Goal: Task Accomplishment & Management: Use online tool/utility

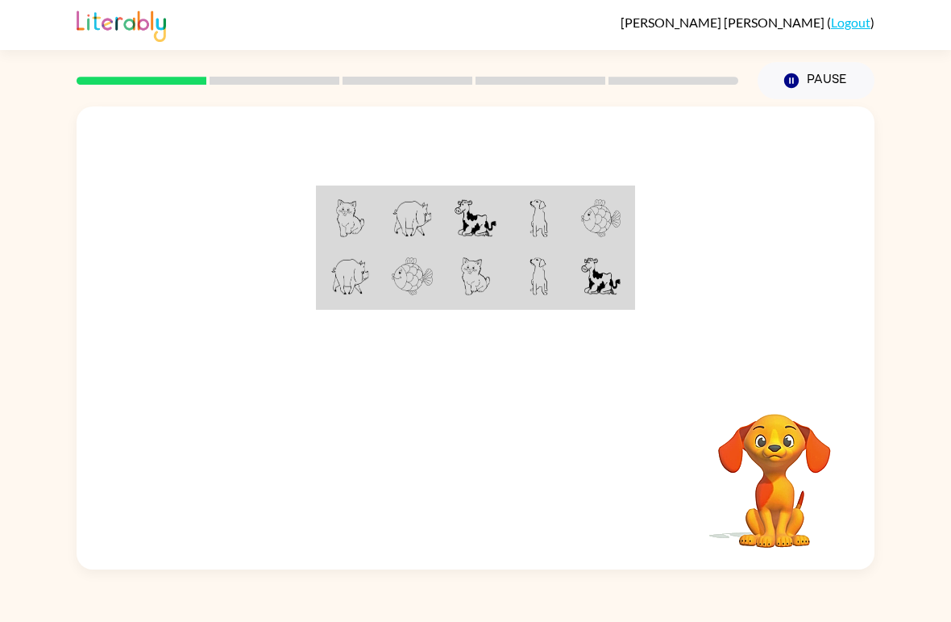
click at [796, 81] on icon "button" at bounding box center [792, 80] width 15 height 15
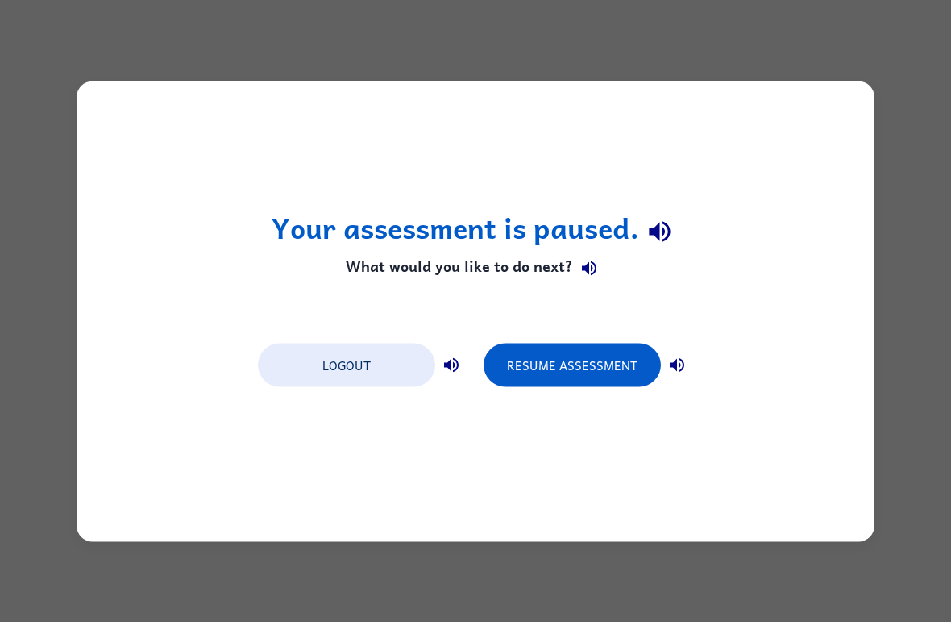
click at [622, 362] on button "Resume Assessment" at bounding box center [572, 365] width 177 height 44
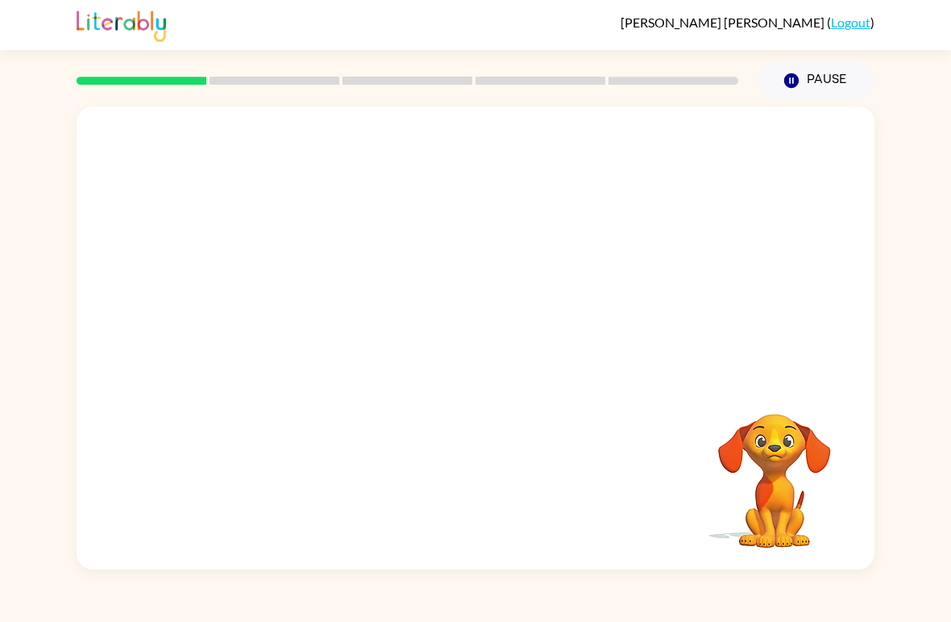
click at [806, 73] on button "Pause Pause" at bounding box center [816, 80] width 117 height 37
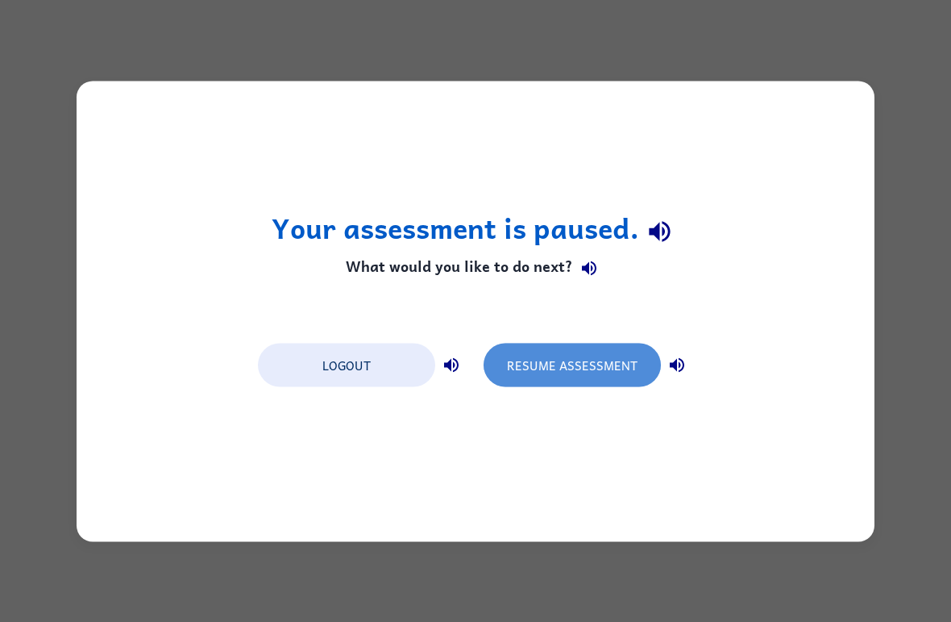
click at [573, 364] on button "Resume Assessment" at bounding box center [572, 365] width 177 height 44
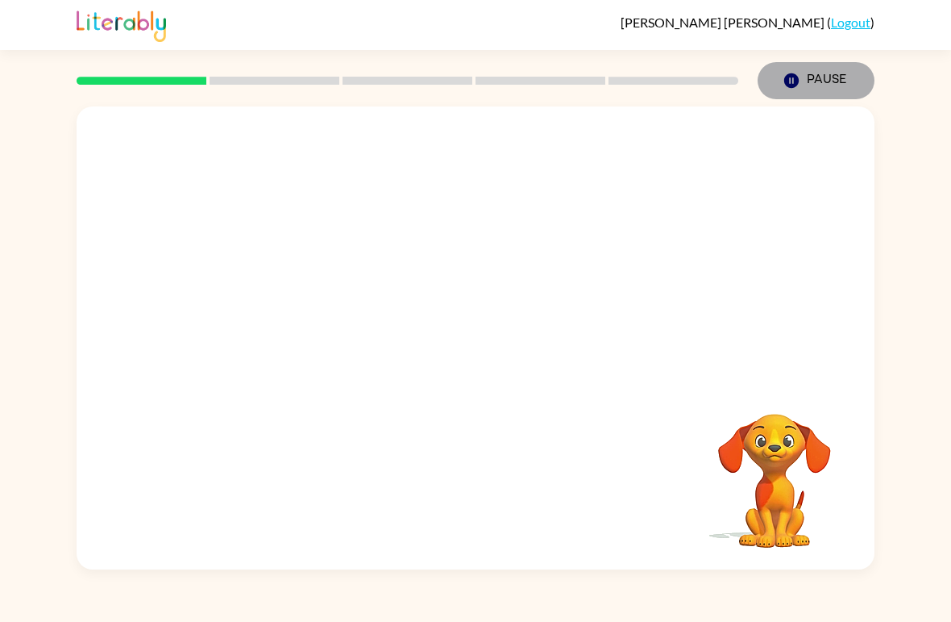
click at [798, 66] on button "Pause Pause" at bounding box center [816, 80] width 117 height 37
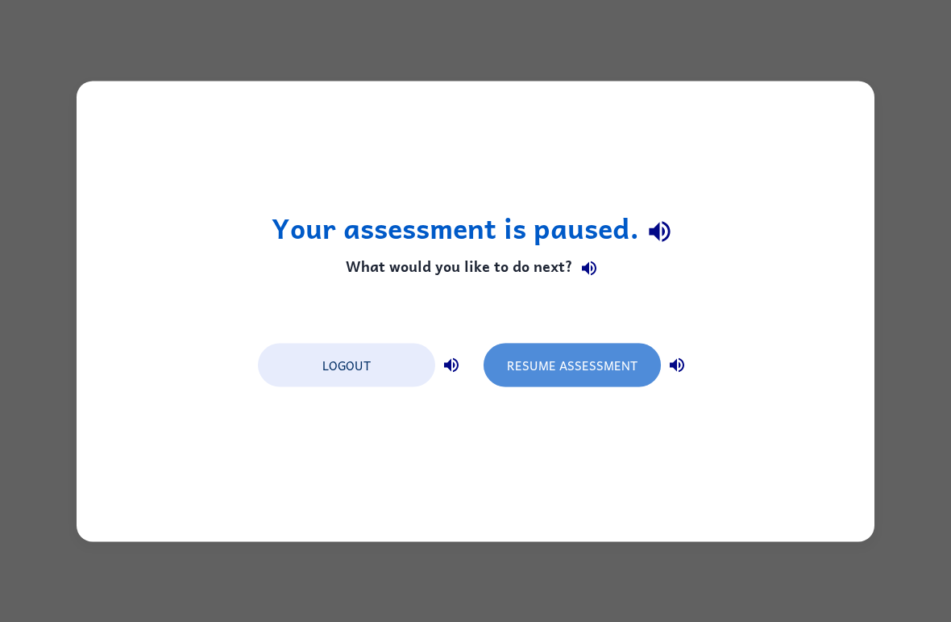
click at [573, 375] on button "Resume Assessment" at bounding box center [572, 365] width 177 height 44
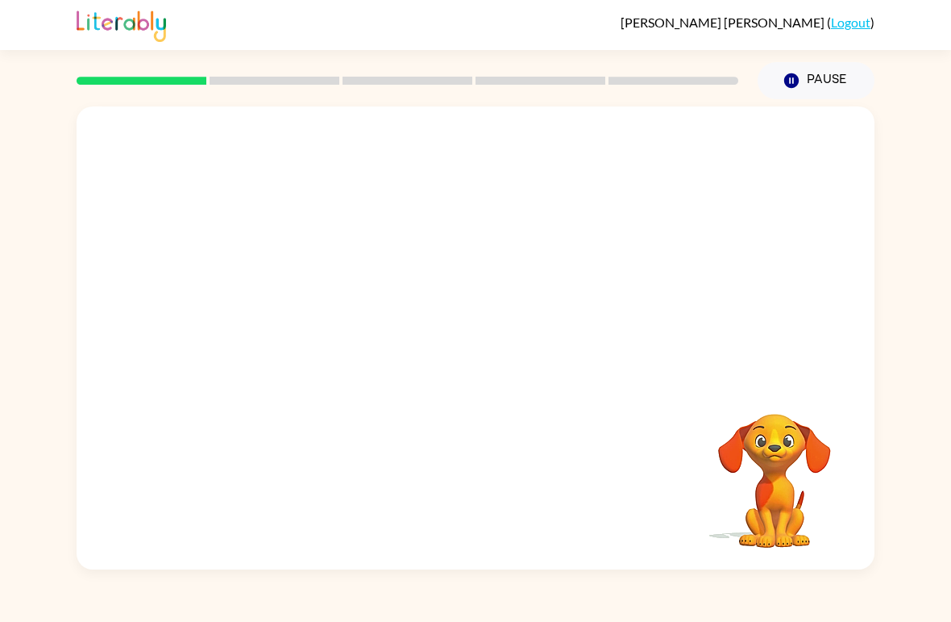
click at [779, 63] on button "Pause Pause" at bounding box center [816, 80] width 117 height 37
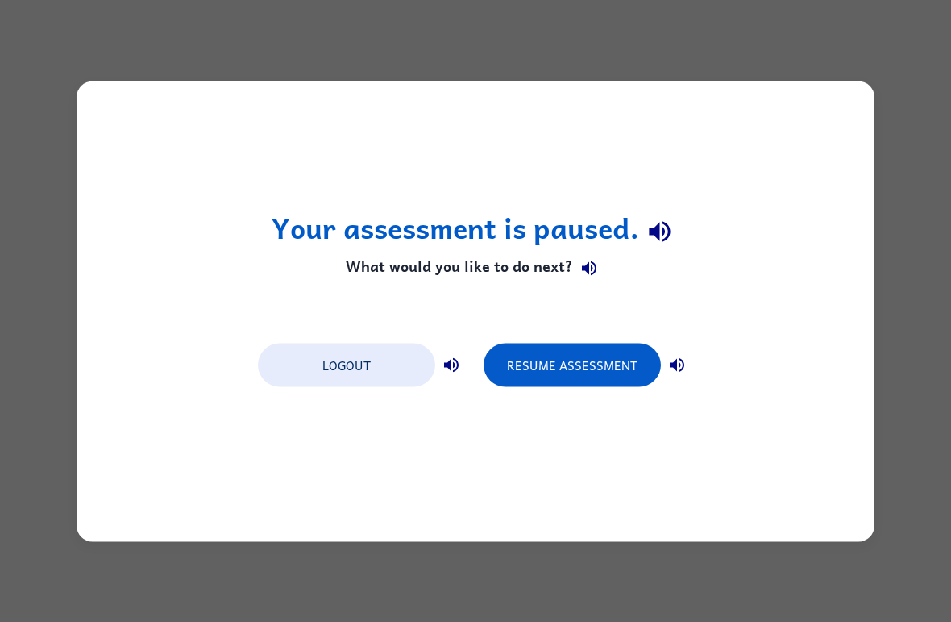
click at [599, 364] on button "Resume Assessment" at bounding box center [572, 365] width 177 height 44
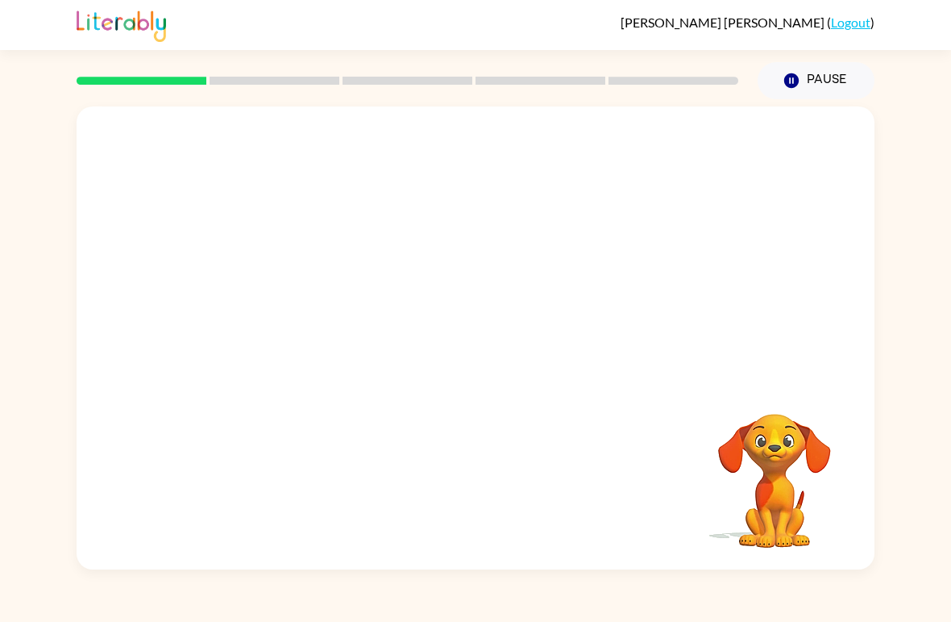
click at [802, 91] on button "Pause Pause" at bounding box center [816, 80] width 117 height 37
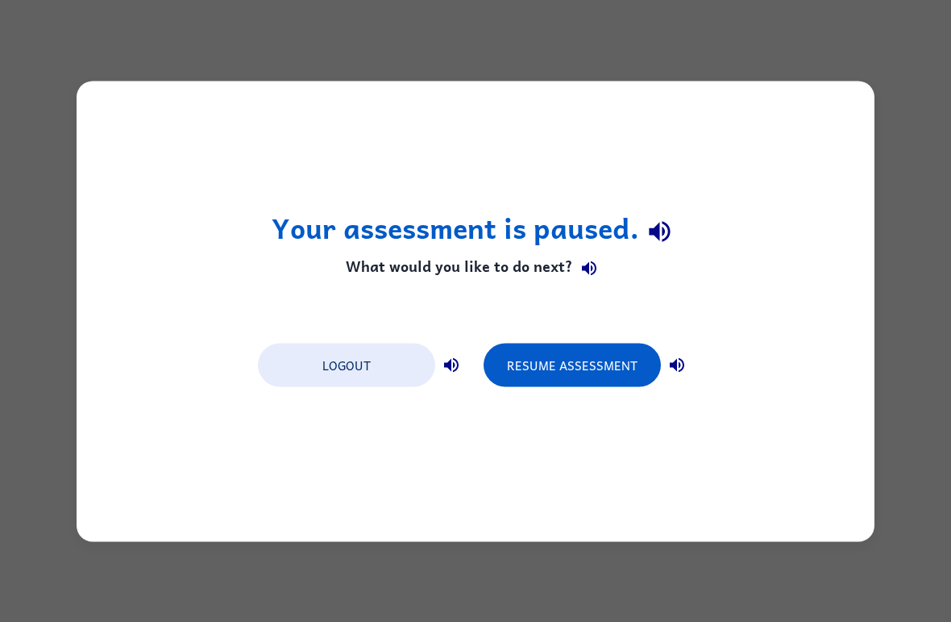
click at [547, 352] on button "Resume Assessment" at bounding box center [572, 365] width 177 height 44
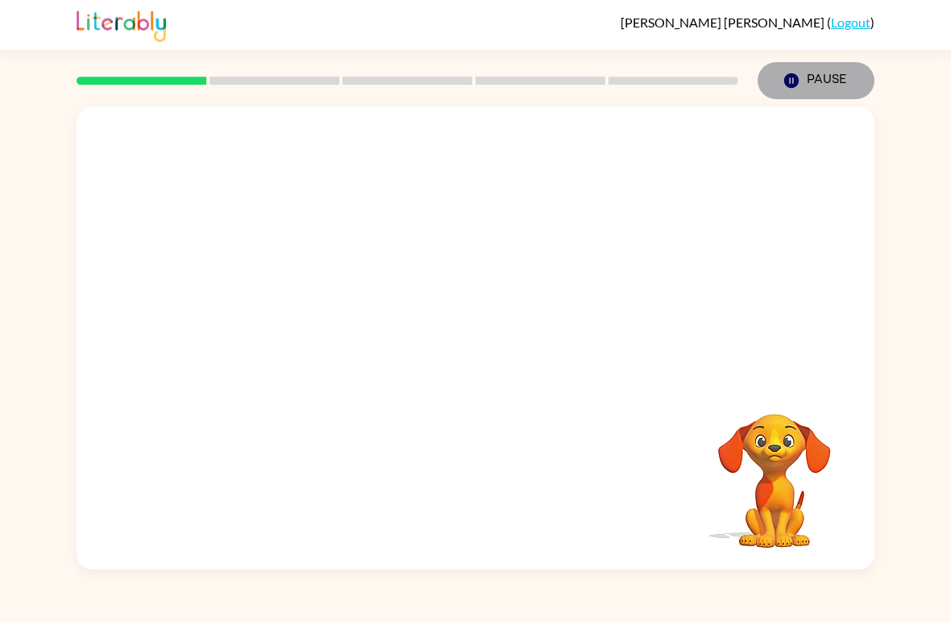
click at [802, 78] on button "Pause Pause" at bounding box center [816, 80] width 117 height 37
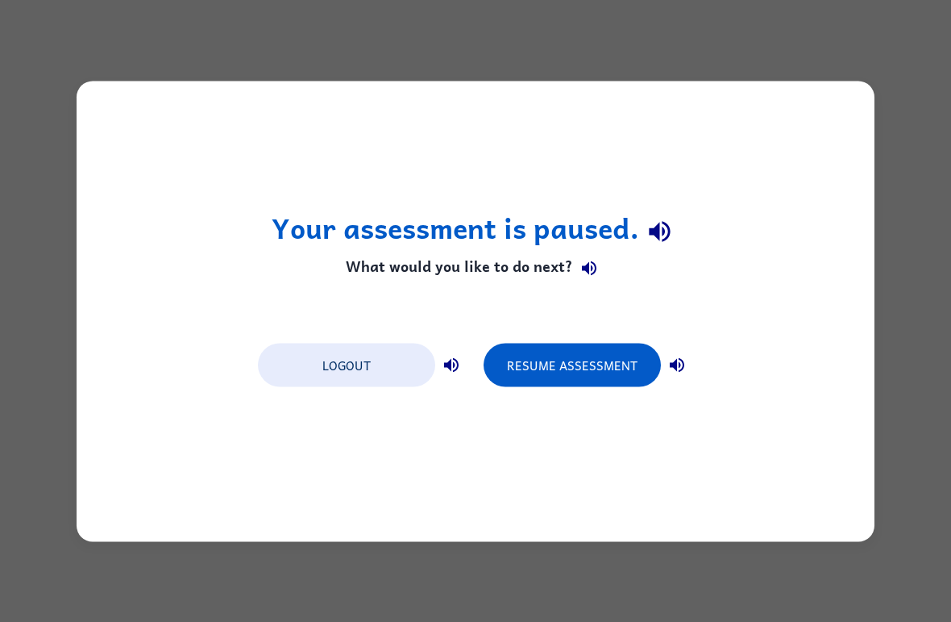
click at [678, 361] on icon "button" at bounding box center [677, 364] width 19 height 19
click at [677, 360] on icon "button" at bounding box center [677, 364] width 15 height 15
click at [579, 359] on button "Resume Assessment" at bounding box center [572, 365] width 177 height 44
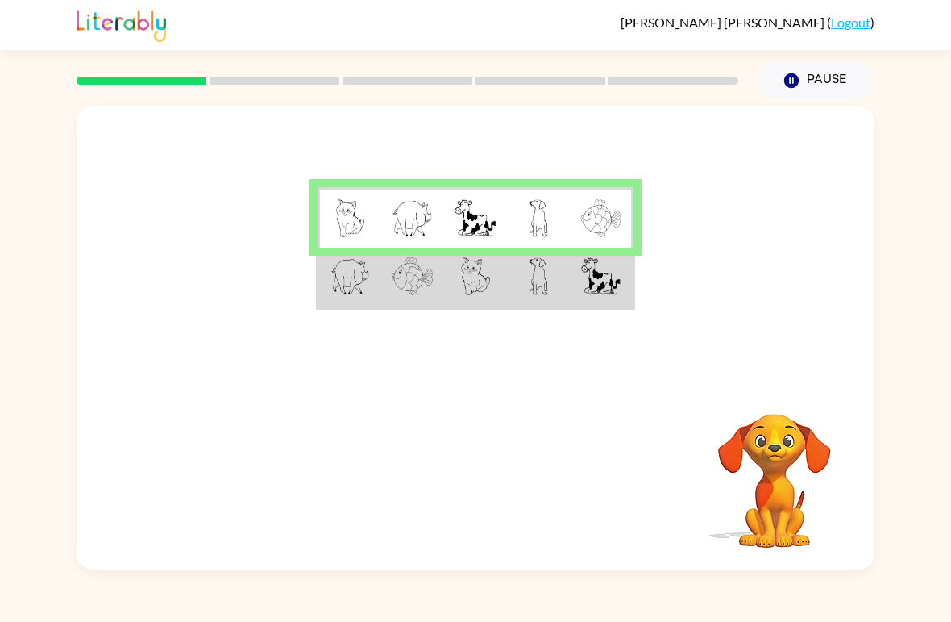
click at [381, 281] on td at bounding box center [412, 278] width 63 height 60
click at [319, 302] on td at bounding box center [349, 278] width 63 height 60
click at [318, 301] on td at bounding box center [349, 278] width 63 height 60
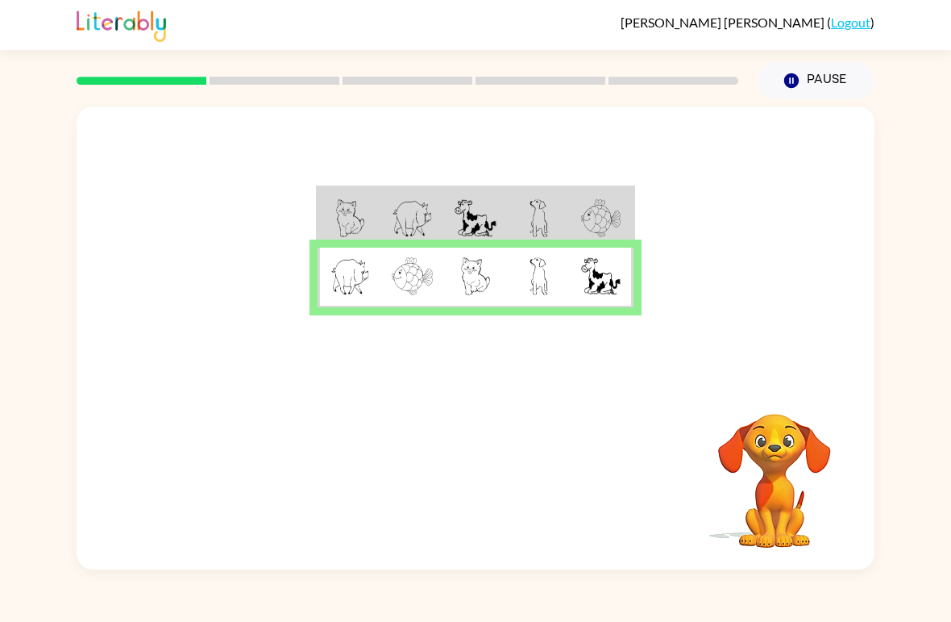
click at [323, 301] on td at bounding box center [349, 278] width 63 height 60
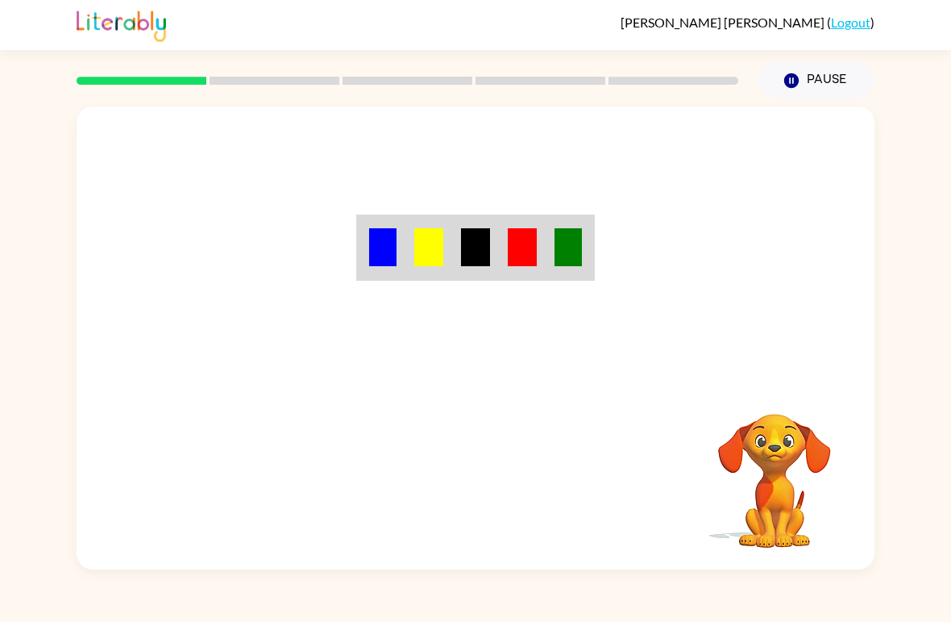
click at [473, 483] on div "Your browser must support playing .mp4 files to use Literably. Please try using…" at bounding box center [476, 337] width 798 height 463
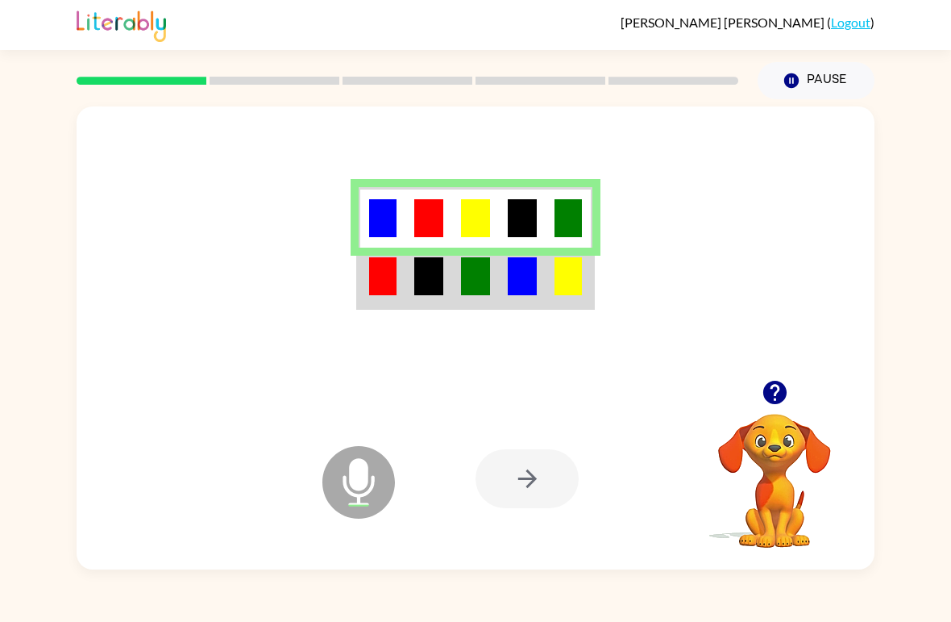
click at [445, 307] on td at bounding box center [429, 278] width 47 height 60
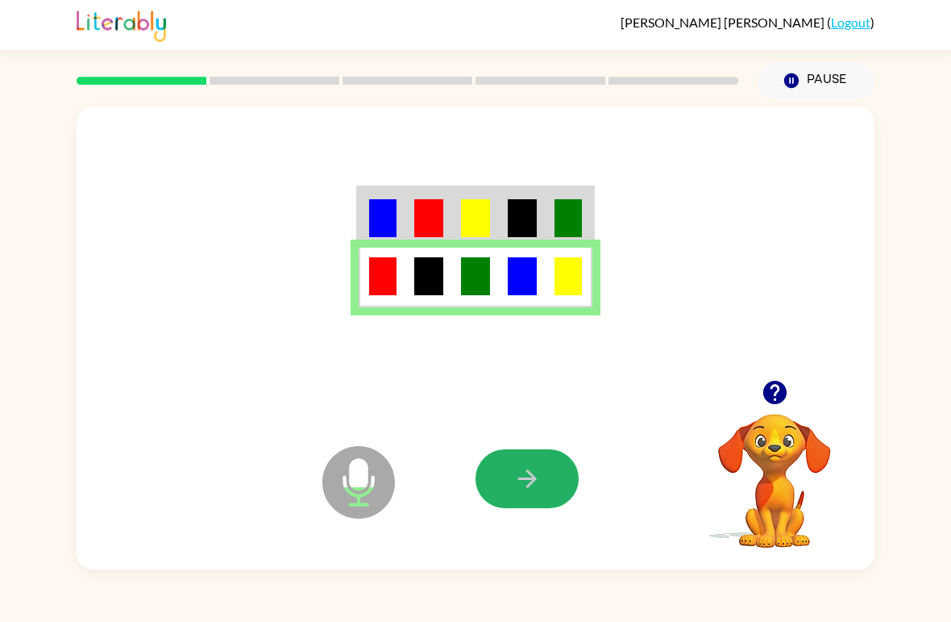
click at [537, 471] on icon "button" at bounding box center [528, 478] width 28 height 28
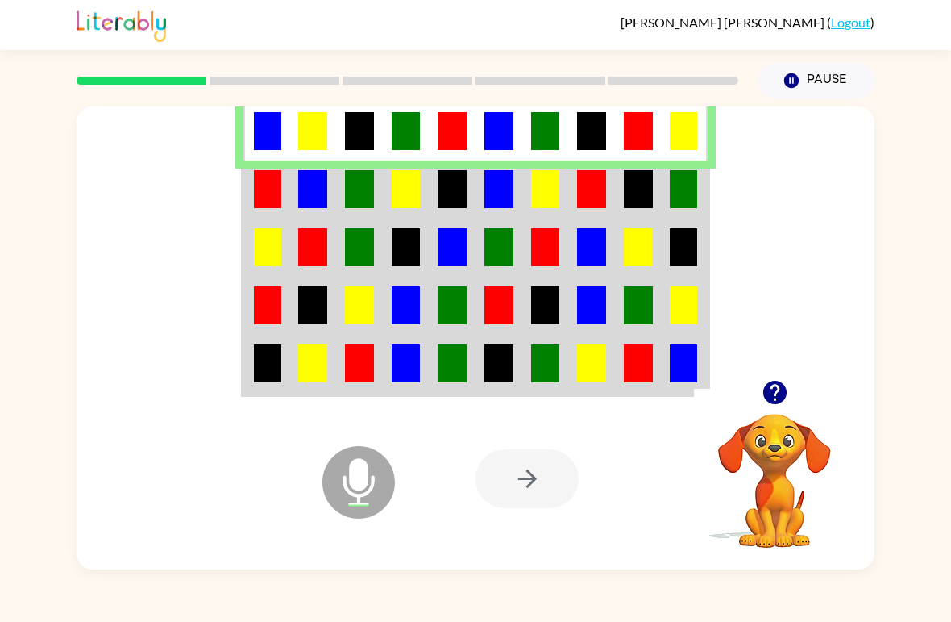
click at [308, 182] on img at bounding box center [312, 189] width 29 height 38
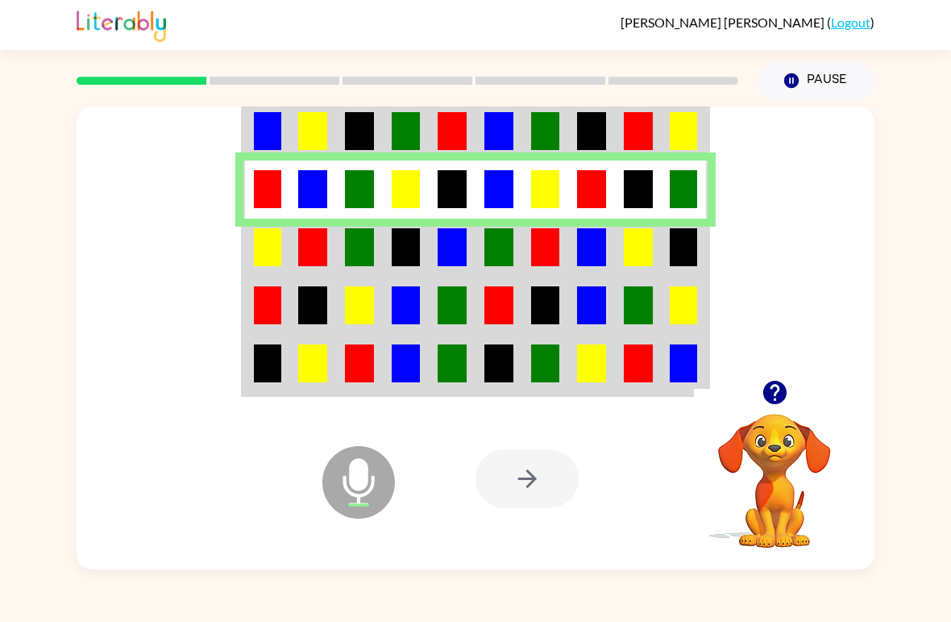
click at [346, 248] on img at bounding box center [359, 247] width 29 height 38
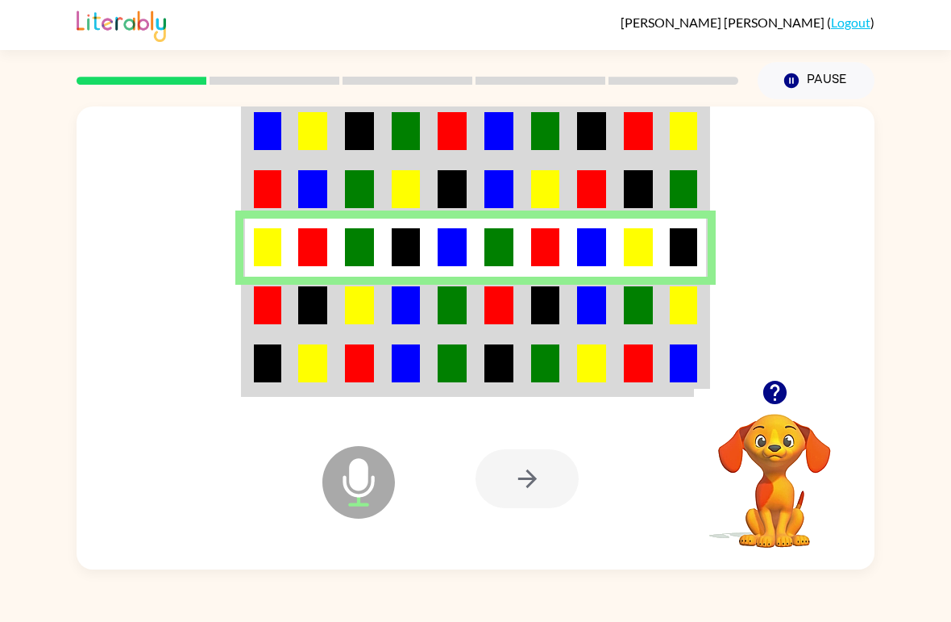
click at [356, 306] on img at bounding box center [359, 305] width 29 height 38
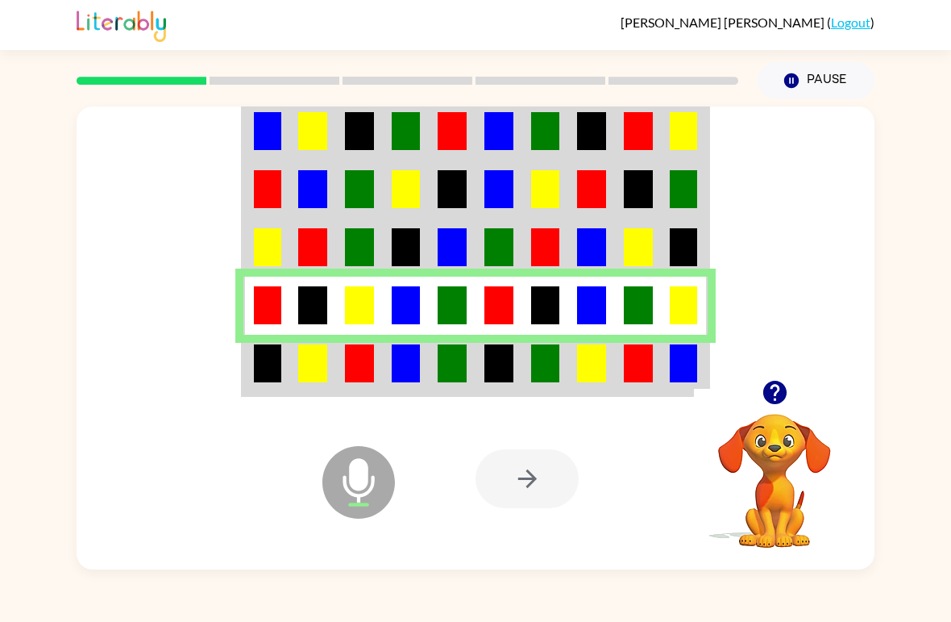
click at [443, 376] on img at bounding box center [452, 363] width 29 height 38
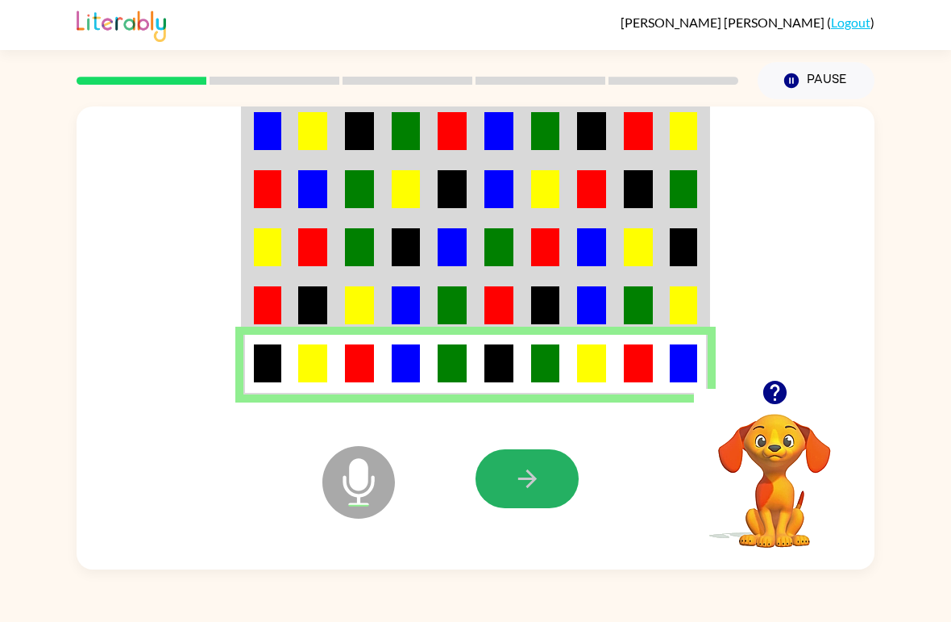
click at [522, 486] on icon "button" at bounding box center [528, 478] width 28 height 28
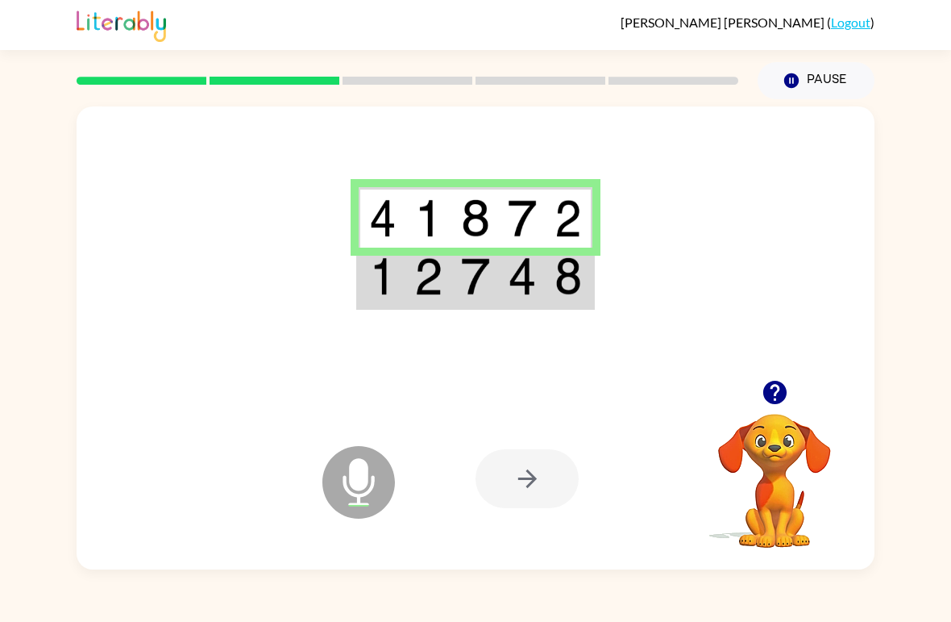
click at [510, 289] on img at bounding box center [522, 276] width 29 height 38
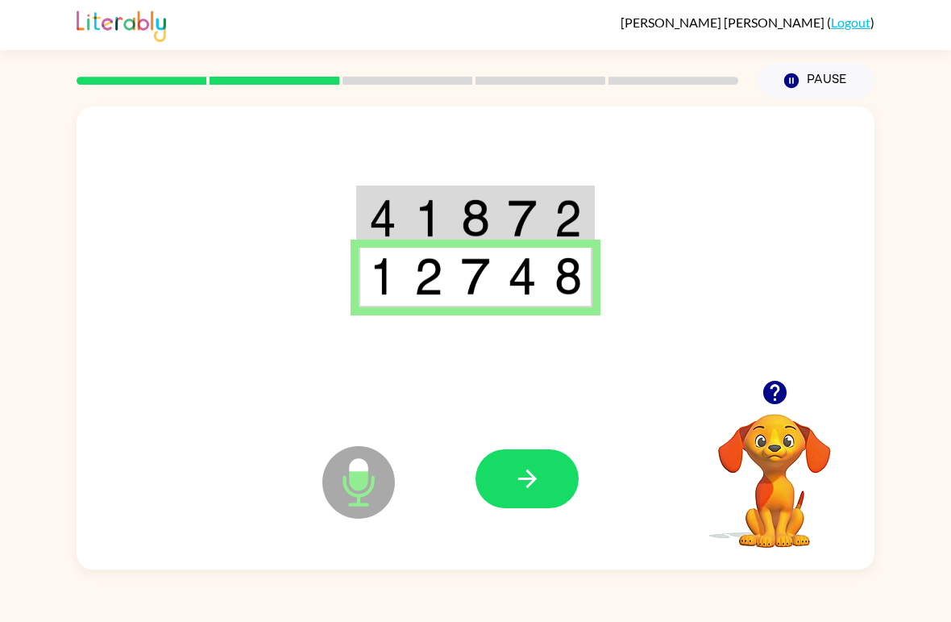
click at [533, 472] on icon "button" at bounding box center [528, 478] width 28 height 28
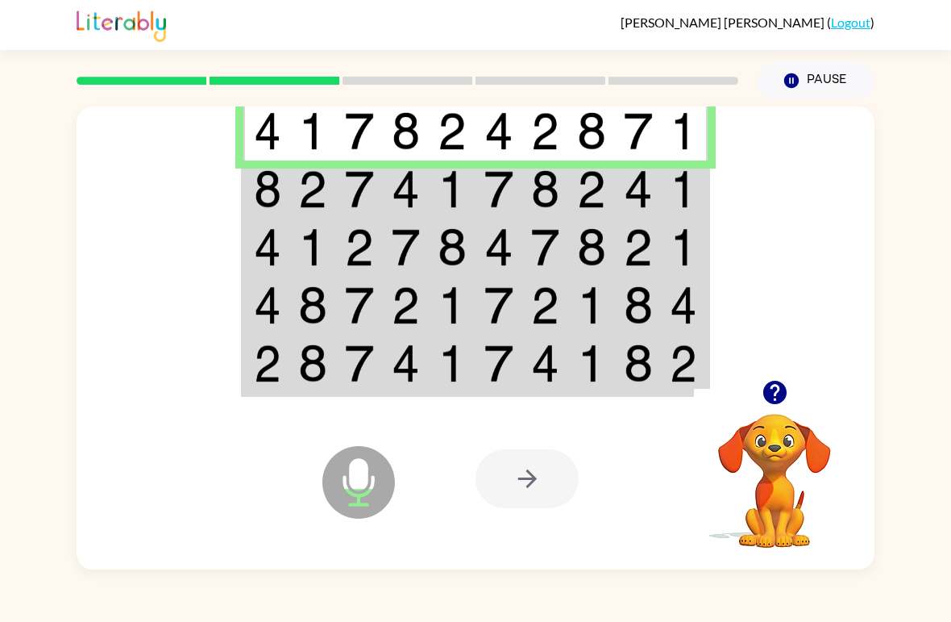
click at [374, 194] on td at bounding box center [359, 189] width 47 height 58
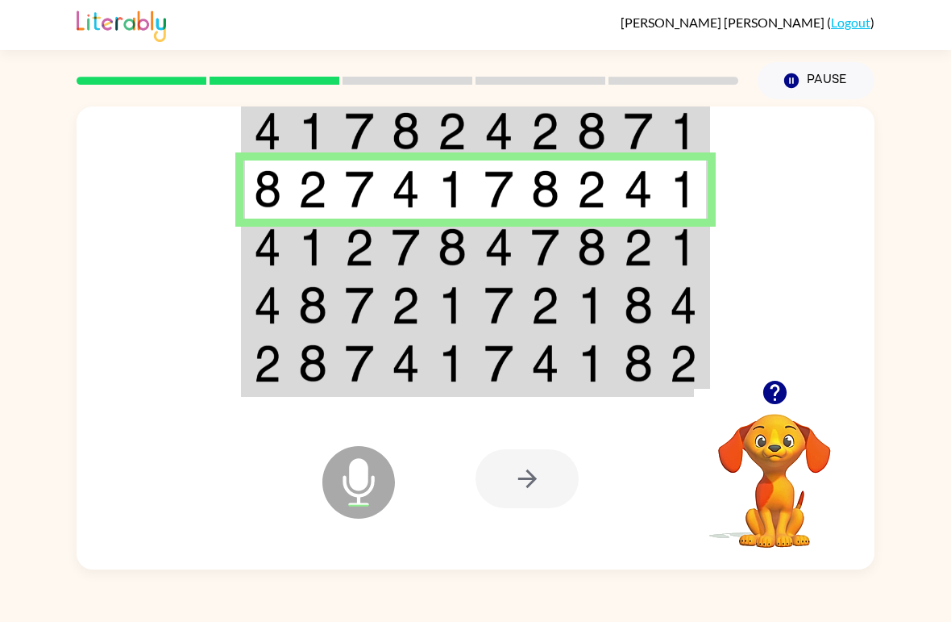
click at [357, 245] on img at bounding box center [359, 247] width 29 height 38
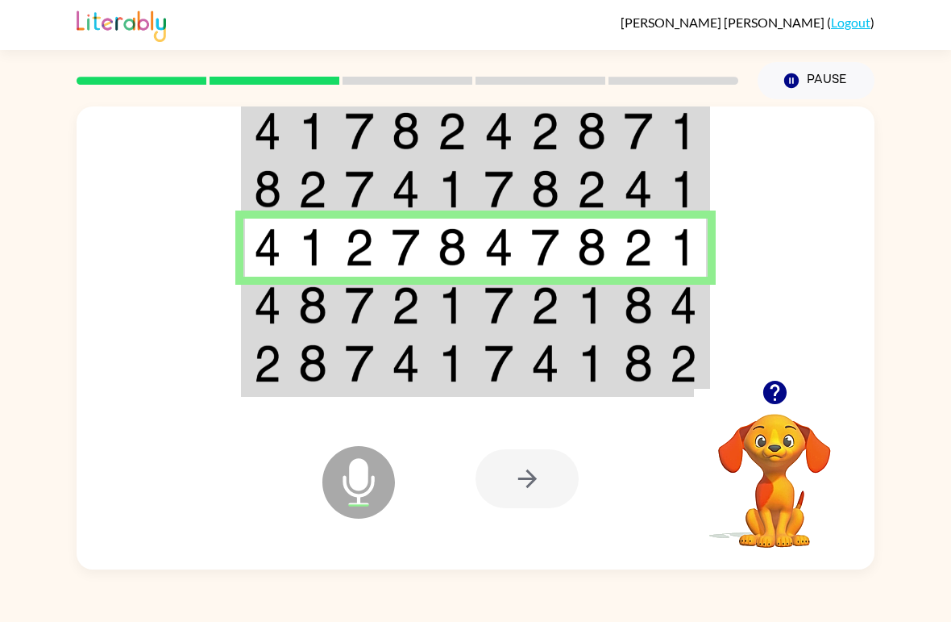
click at [367, 293] on img at bounding box center [359, 305] width 29 height 38
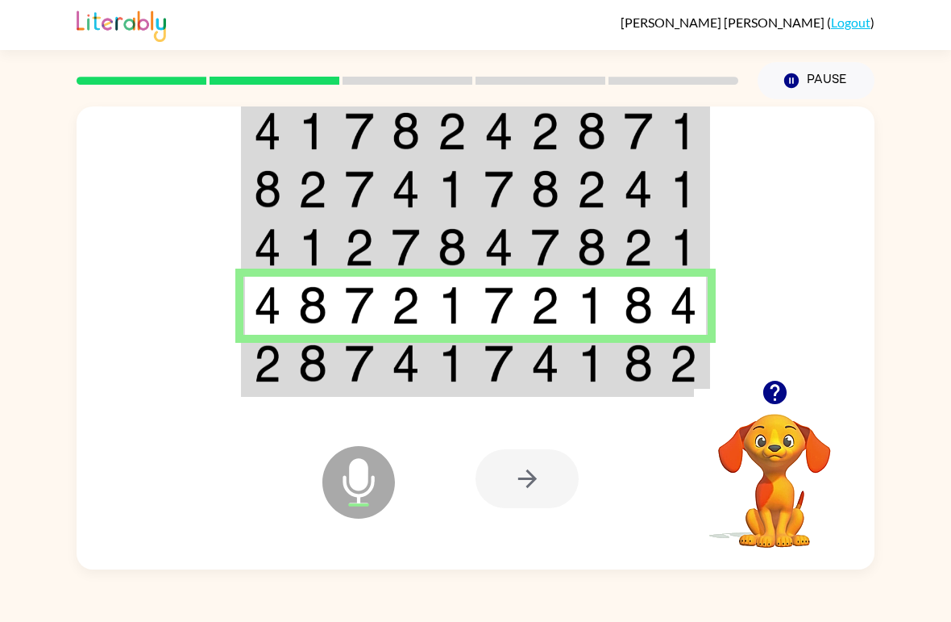
click at [423, 358] on td at bounding box center [406, 365] width 47 height 60
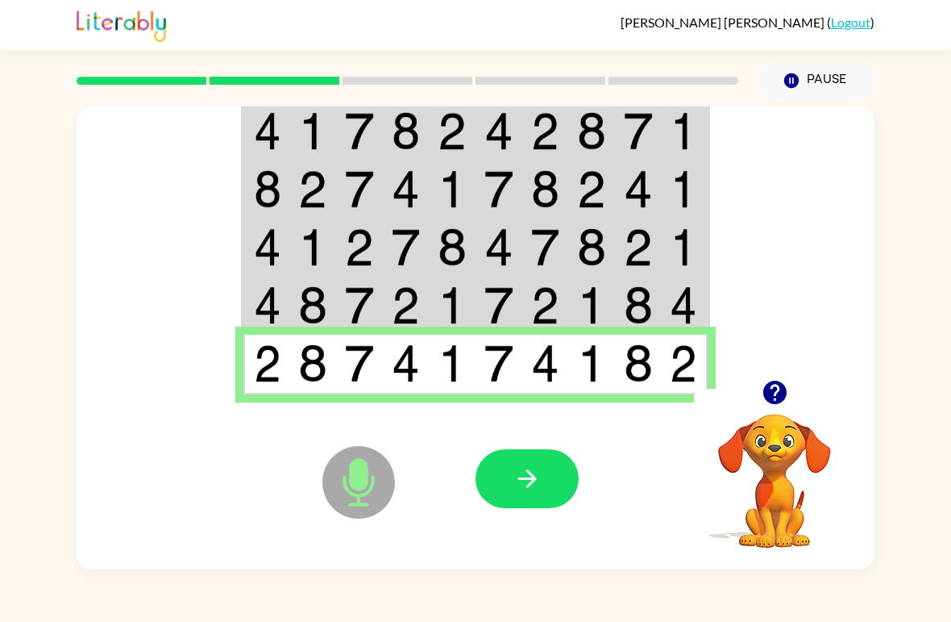
click at [528, 482] on icon "button" at bounding box center [528, 478] width 28 height 28
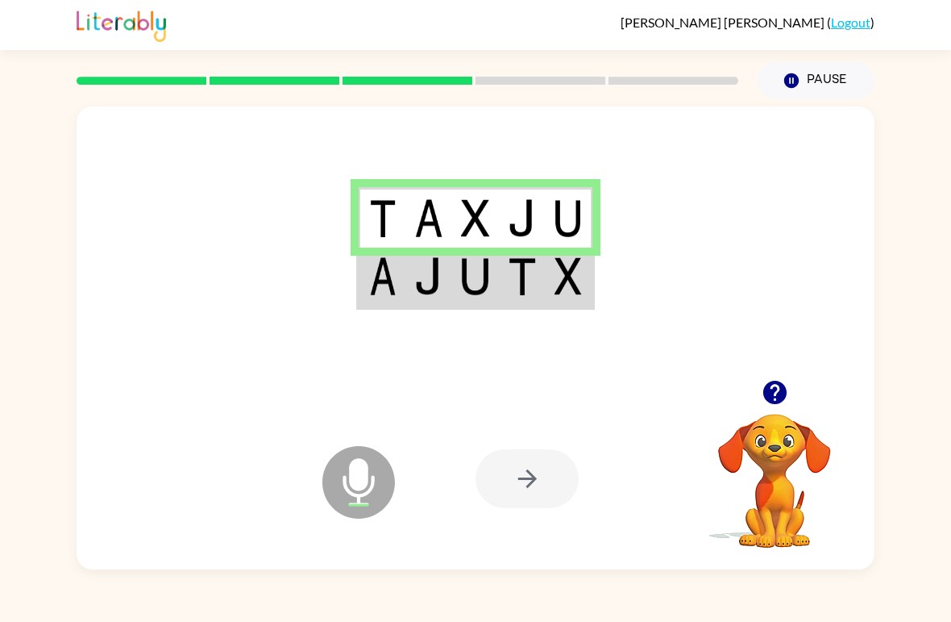
click at [504, 323] on div at bounding box center [476, 242] width 798 height 273
click at [465, 289] on img at bounding box center [475, 276] width 29 height 38
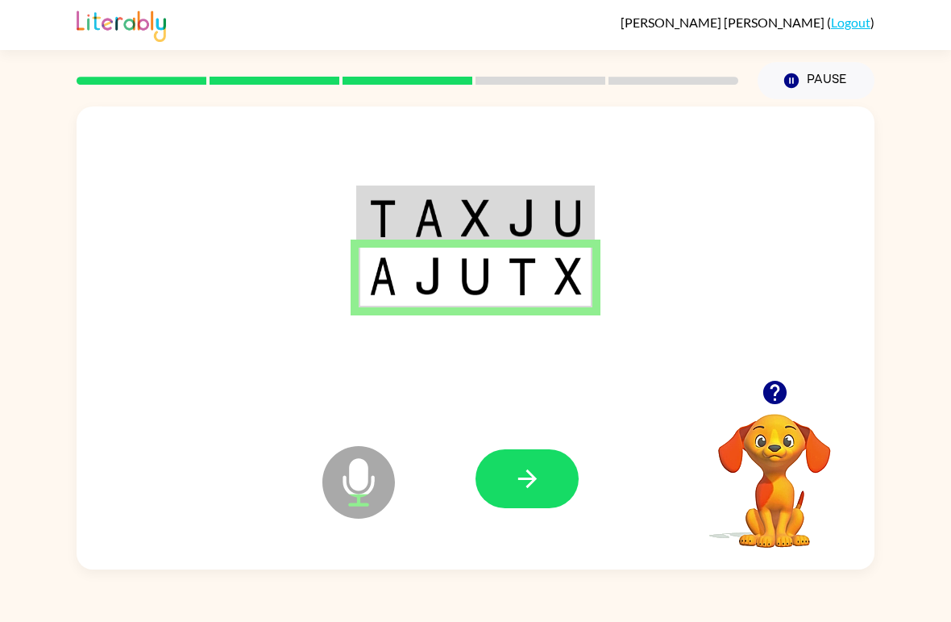
click at [532, 480] on icon "button" at bounding box center [527, 478] width 19 height 19
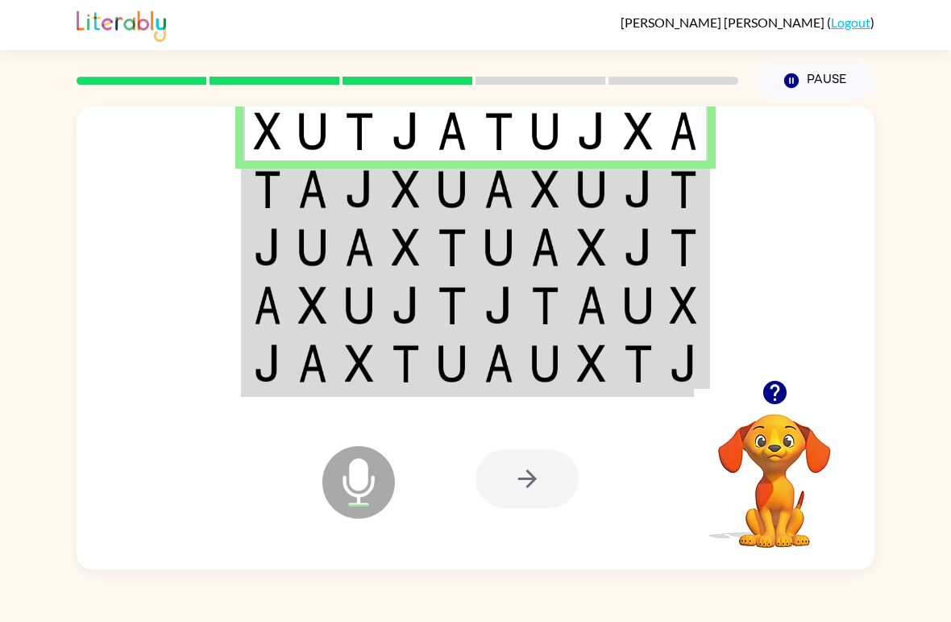
click at [383, 183] on td at bounding box center [406, 189] width 47 height 58
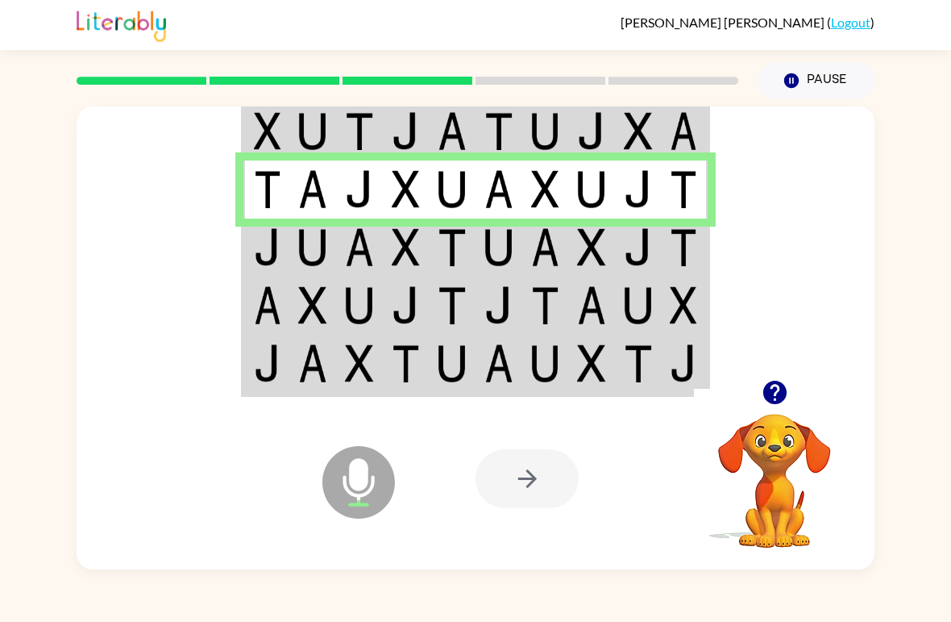
click at [396, 255] on img at bounding box center [406, 247] width 29 height 38
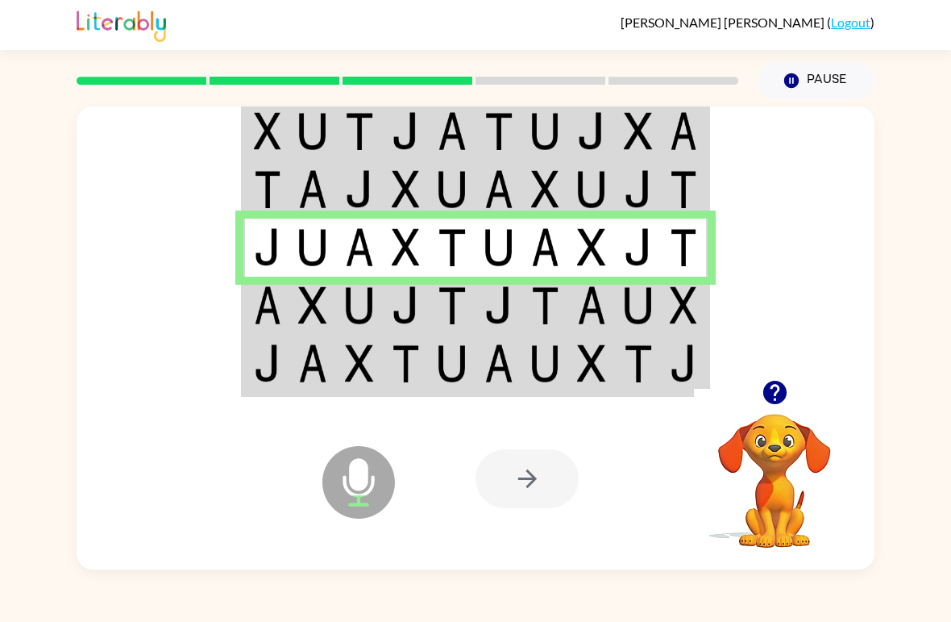
click at [432, 296] on td at bounding box center [452, 306] width 47 height 58
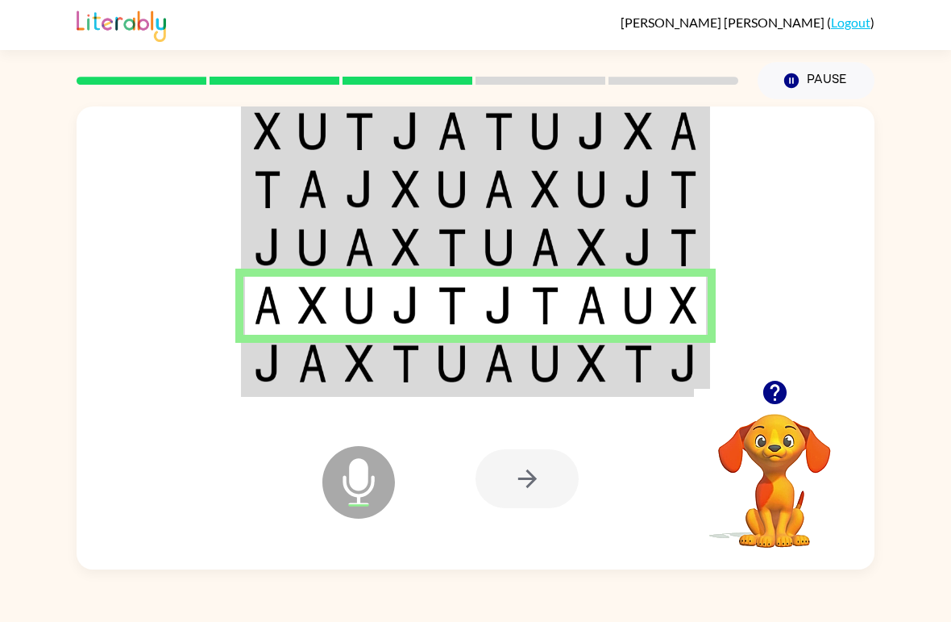
click at [301, 382] on img at bounding box center [312, 363] width 29 height 38
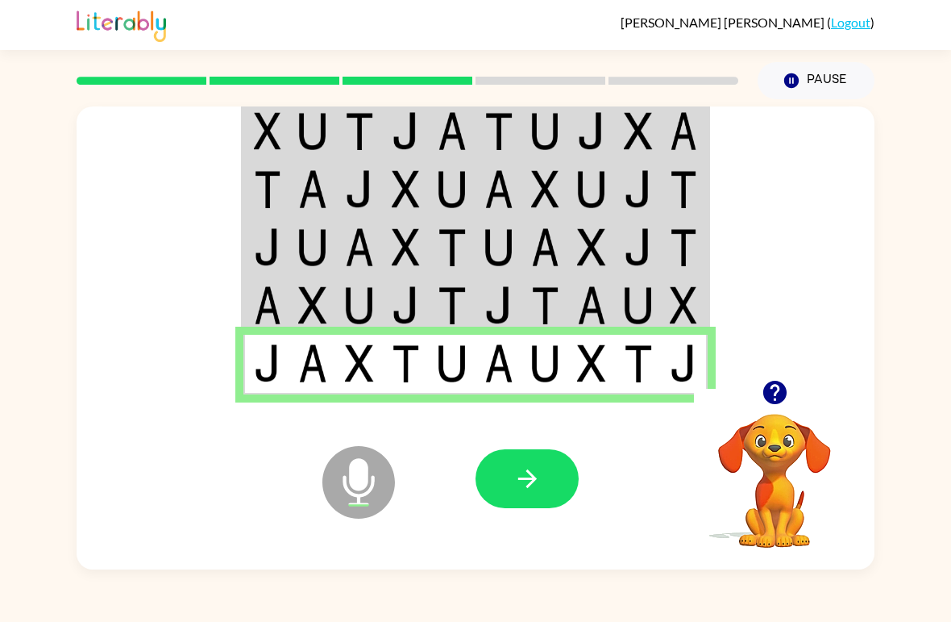
click at [531, 484] on icon "button" at bounding box center [527, 478] width 19 height 19
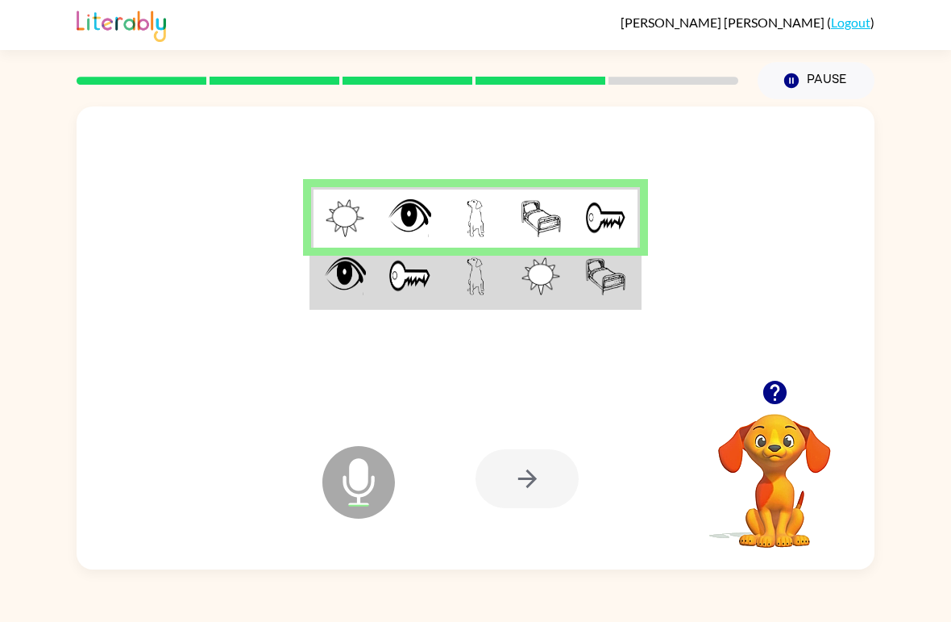
click at [436, 250] on td at bounding box center [409, 278] width 65 height 60
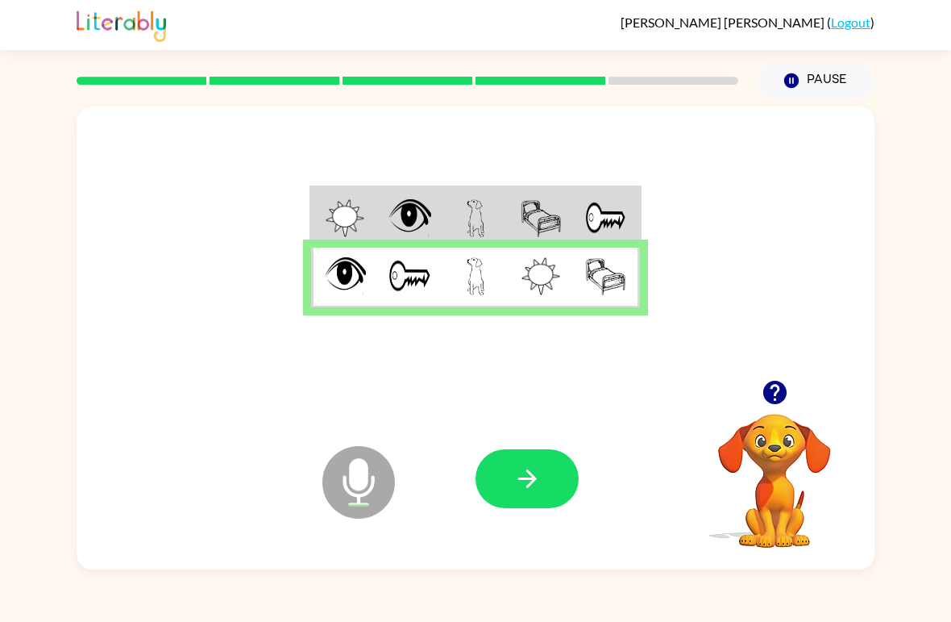
click at [565, 480] on button "button" at bounding box center [527, 478] width 103 height 59
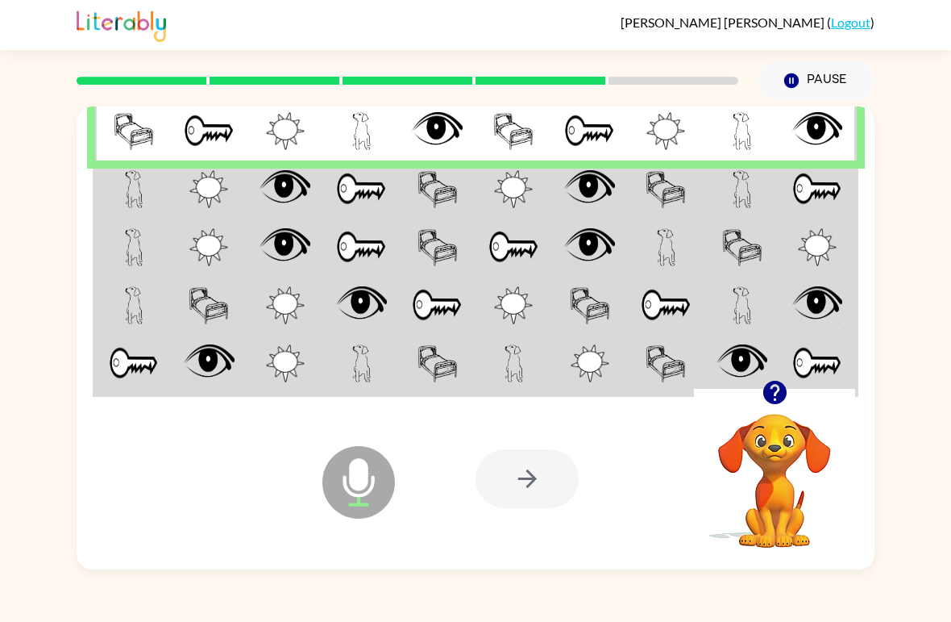
click at [320, 189] on td at bounding box center [286, 189] width 77 height 58
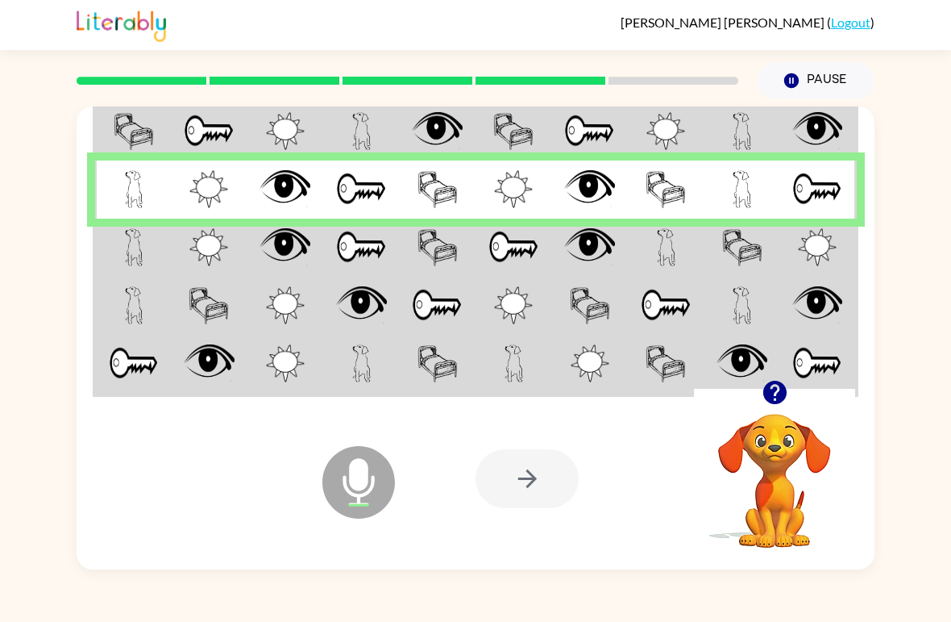
click at [156, 256] on td at bounding box center [133, 248] width 77 height 58
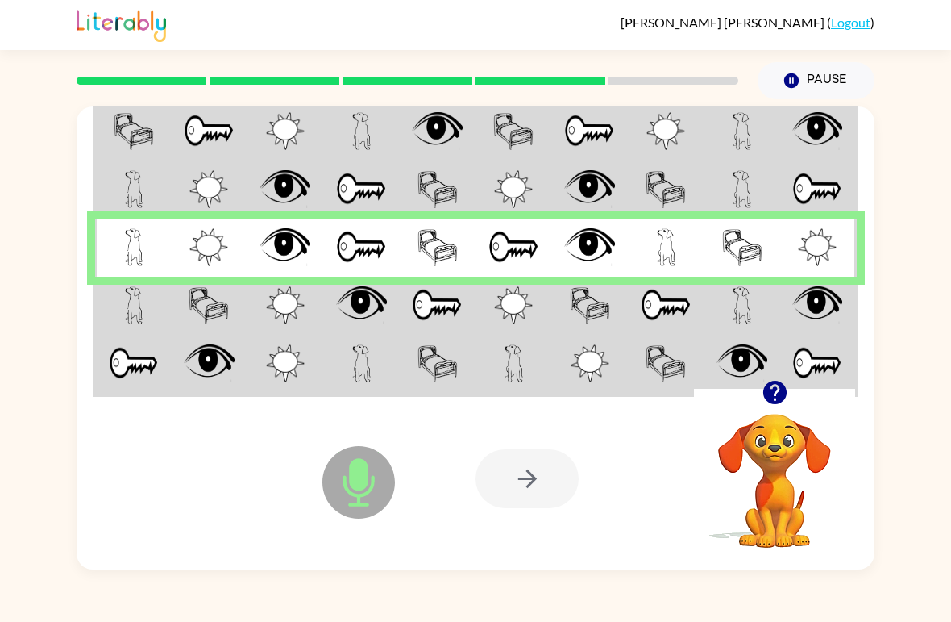
click at [489, 298] on td at bounding box center [514, 306] width 77 height 58
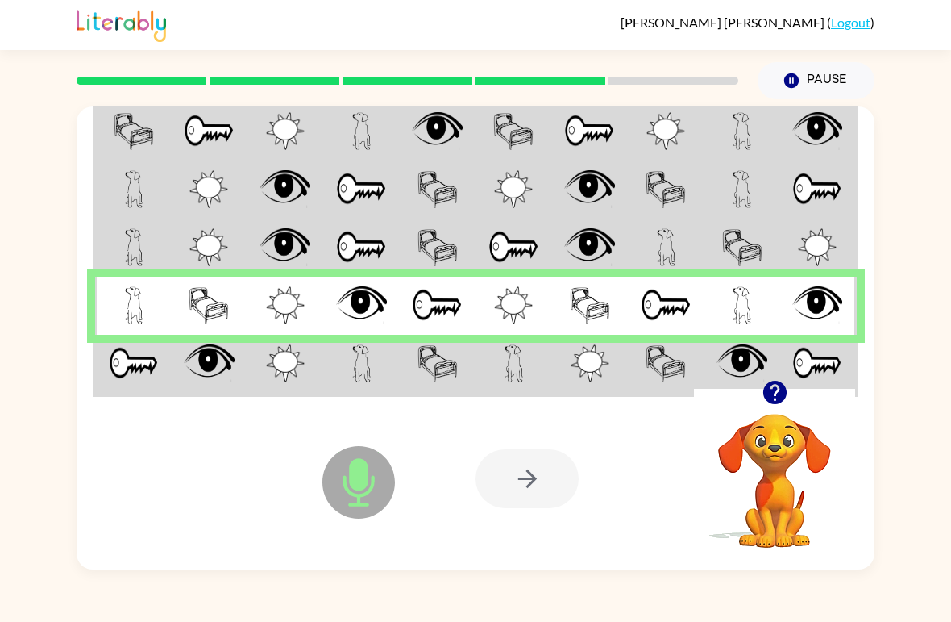
click at [788, 370] on td at bounding box center [818, 365] width 77 height 60
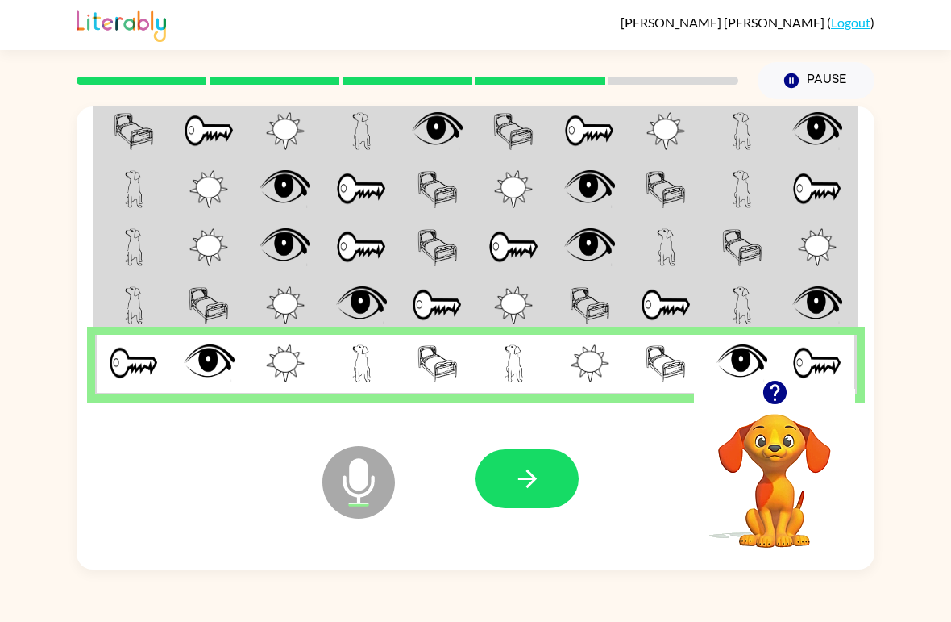
click at [501, 484] on button "button" at bounding box center [527, 478] width 103 height 59
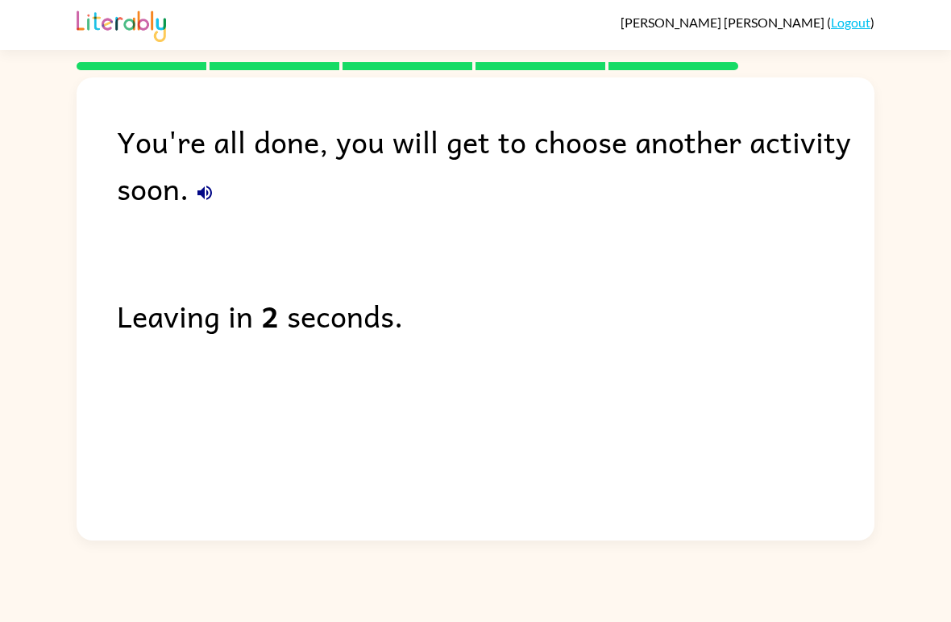
click at [193, 185] on button "button" at bounding box center [205, 193] width 32 height 32
